Goal: Communication & Community: Answer question/provide support

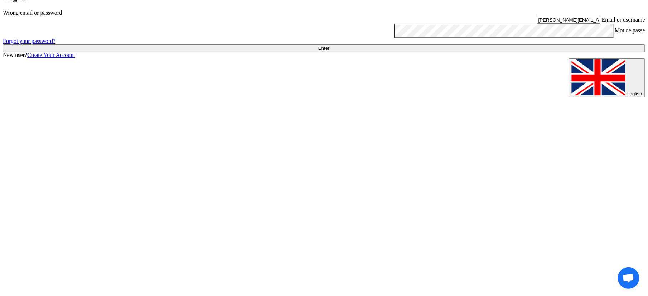
click at [452, 52] on input "Enter" at bounding box center [324, 48] width 643 height 8
click at [480, 52] on input "Enter" at bounding box center [324, 48] width 643 height 8
click at [470, 52] on input "Enter" at bounding box center [324, 48] width 643 height 8
click at [540, 24] on input "[PERSON_NAME][EMAIL_ADDRESS][DOMAIN_NAME]" at bounding box center [568, 20] width 63 height 8
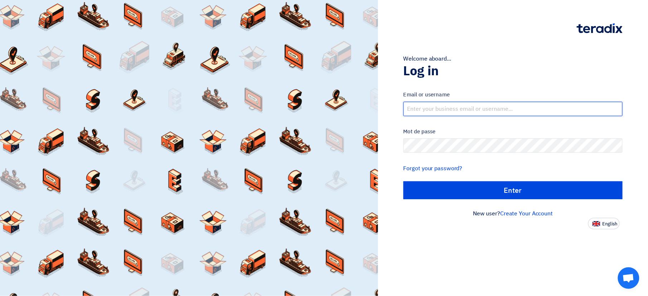
type input "[PERSON_NAME][EMAIL_ADDRESS][DOMAIN_NAME]"
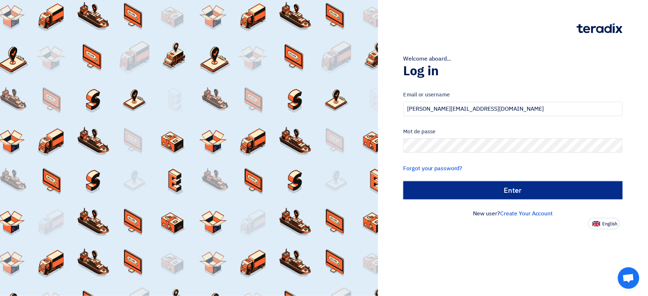
drag, startPoint x: 0, startPoint y: 0, endPoint x: 439, endPoint y: 192, distance: 479.0
click at [439, 192] on input "Enter" at bounding box center [513, 190] width 219 height 18
type input "Sign in"
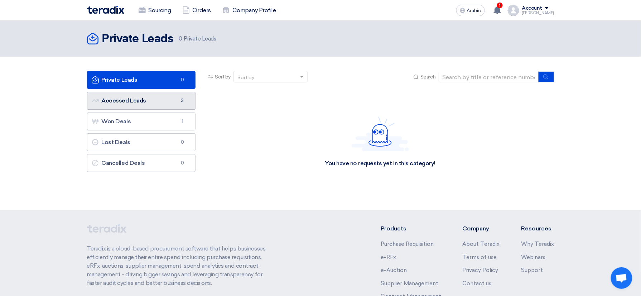
click at [151, 108] on link "Accessed Leads Accessed Leads 3" at bounding box center [141, 101] width 109 height 18
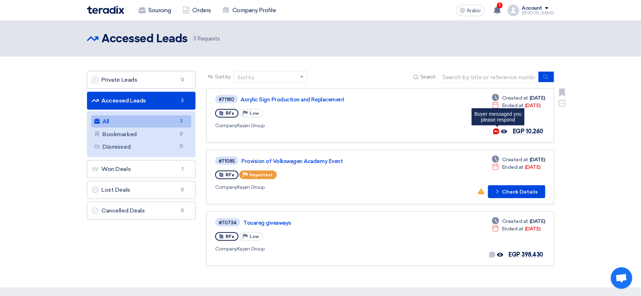
click at [496, 131] on icon "Buyer messaged you <br> please respond" at bounding box center [496, 131] width 6 height 6
click at [501, 12] on icon at bounding box center [498, 10] width 8 height 8
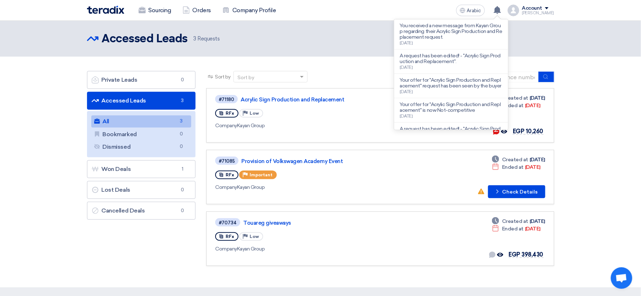
click at [470, 29] on p "You received a new message from Kayan Group regarding their Acrylic Sign Produc…" at bounding box center [451, 31] width 102 height 17
